Goal: Find specific page/section: Find specific page/section

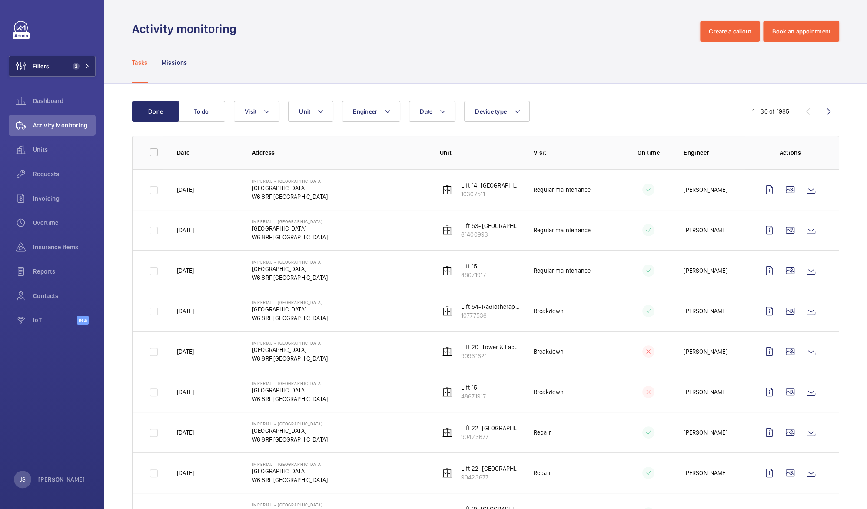
scroll to position [146, 0]
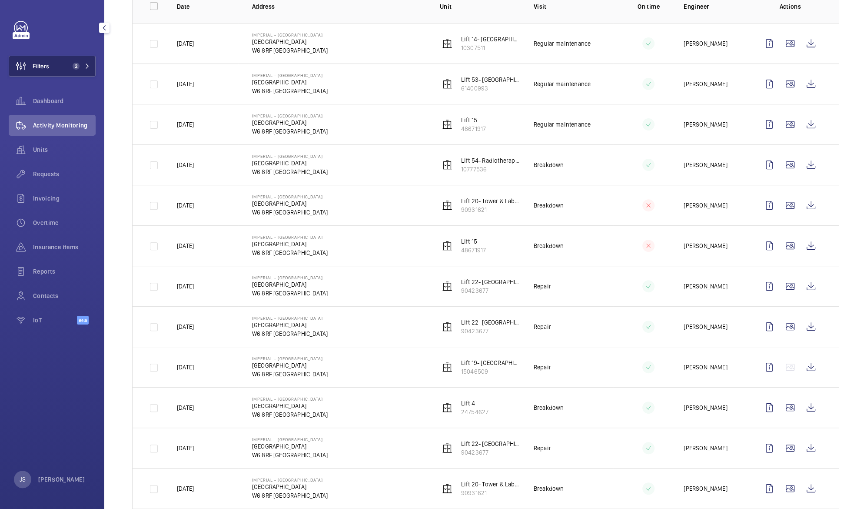
click at [67, 66] on button "Filters 2" at bounding box center [52, 66] width 87 height 21
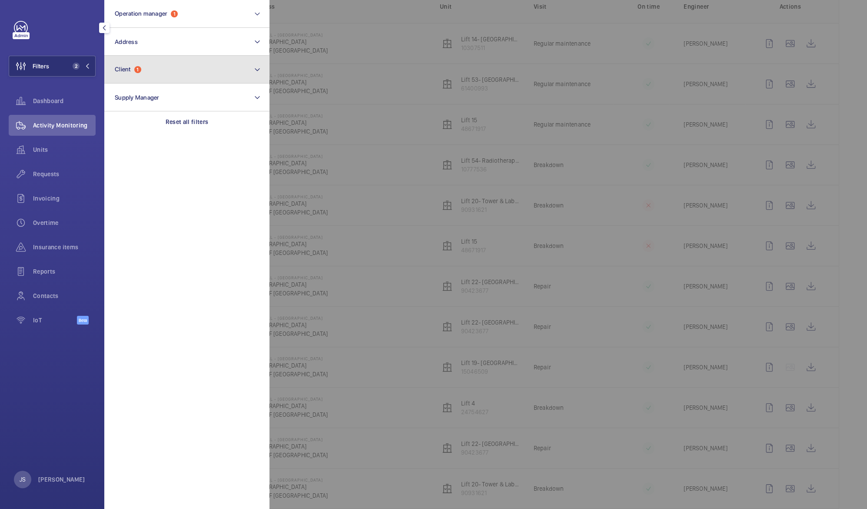
click at [136, 67] on span "1" at bounding box center [137, 69] width 7 height 7
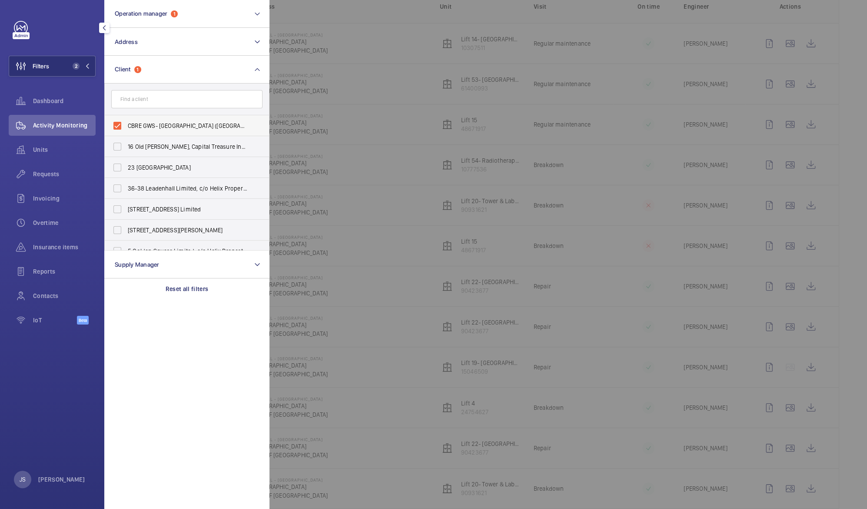
click at [131, 127] on span "CBRE GWS- [GEOGRAPHIC_DATA] ([GEOGRAPHIC_DATA])" at bounding box center [188, 125] width 120 height 9
click at [126, 127] on input "CBRE GWS- [GEOGRAPHIC_DATA] ([GEOGRAPHIC_DATA])" at bounding box center [117, 125] width 17 height 17
checkbox input "false"
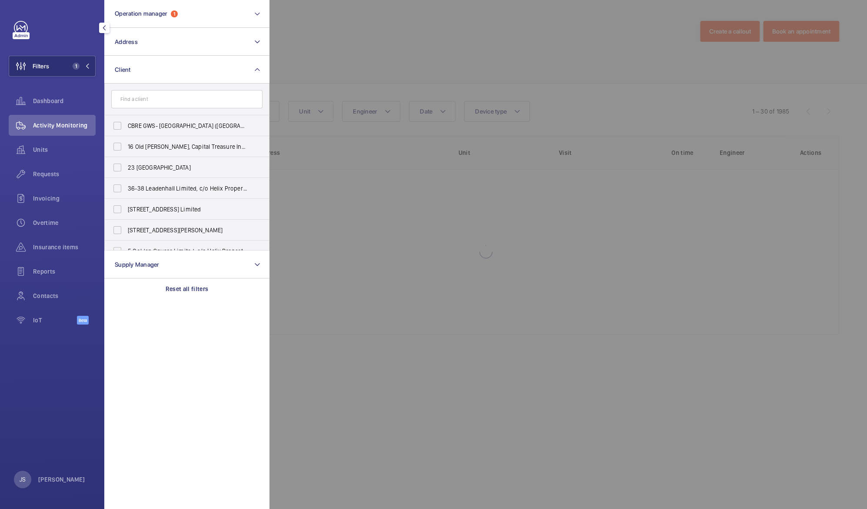
click at [46, 127] on span "Activity Monitoring" at bounding box center [64, 125] width 63 height 9
click at [46, 146] on span "Units" at bounding box center [64, 149] width 63 height 9
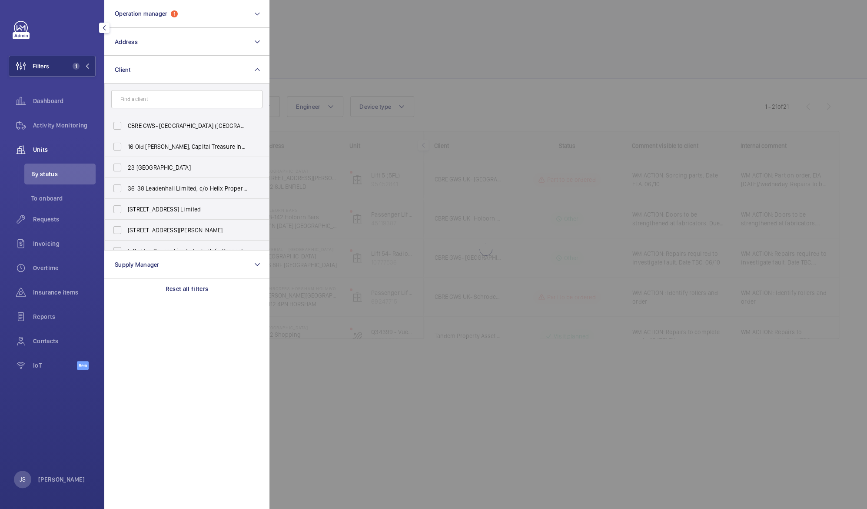
click at [323, 60] on div at bounding box center [703, 254] width 867 height 509
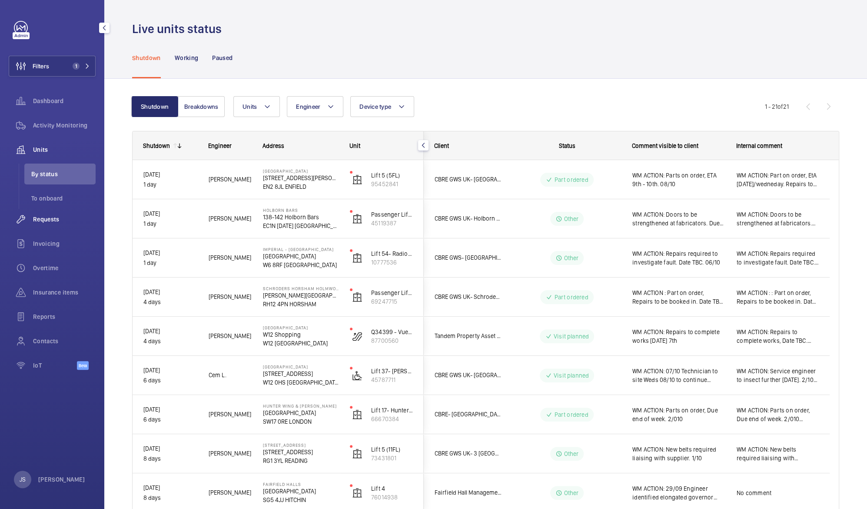
click at [52, 216] on span "Requests" at bounding box center [64, 219] width 63 height 9
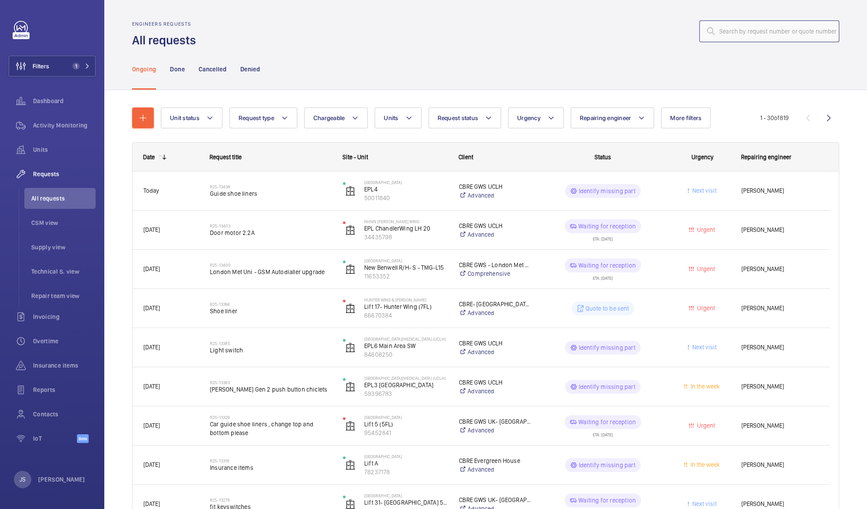
click at [717, 33] on input "text" at bounding box center [770, 31] width 140 height 22
paste input "R25-08561"
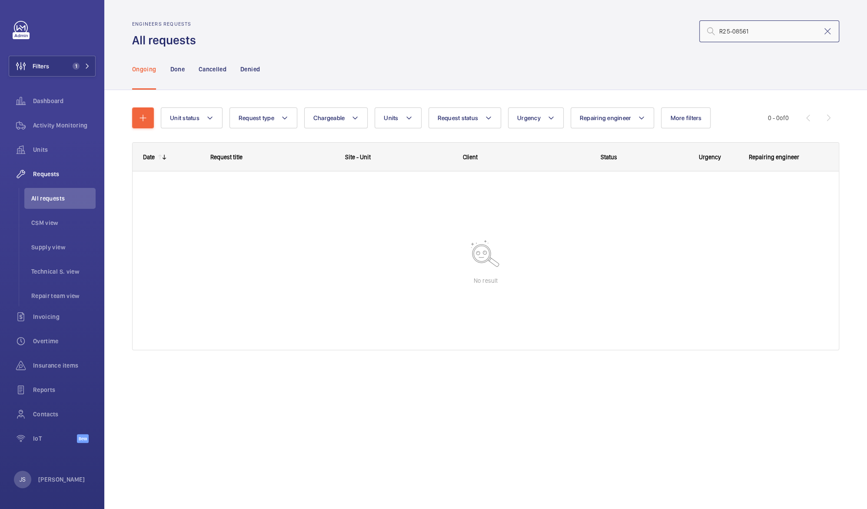
type input "R25-08561"
click at [35, 174] on span "Requests" at bounding box center [64, 174] width 63 height 9
click at [38, 220] on span "CSM view" at bounding box center [63, 222] width 64 height 9
